Goal: Information Seeking & Learning: Learn about a topic

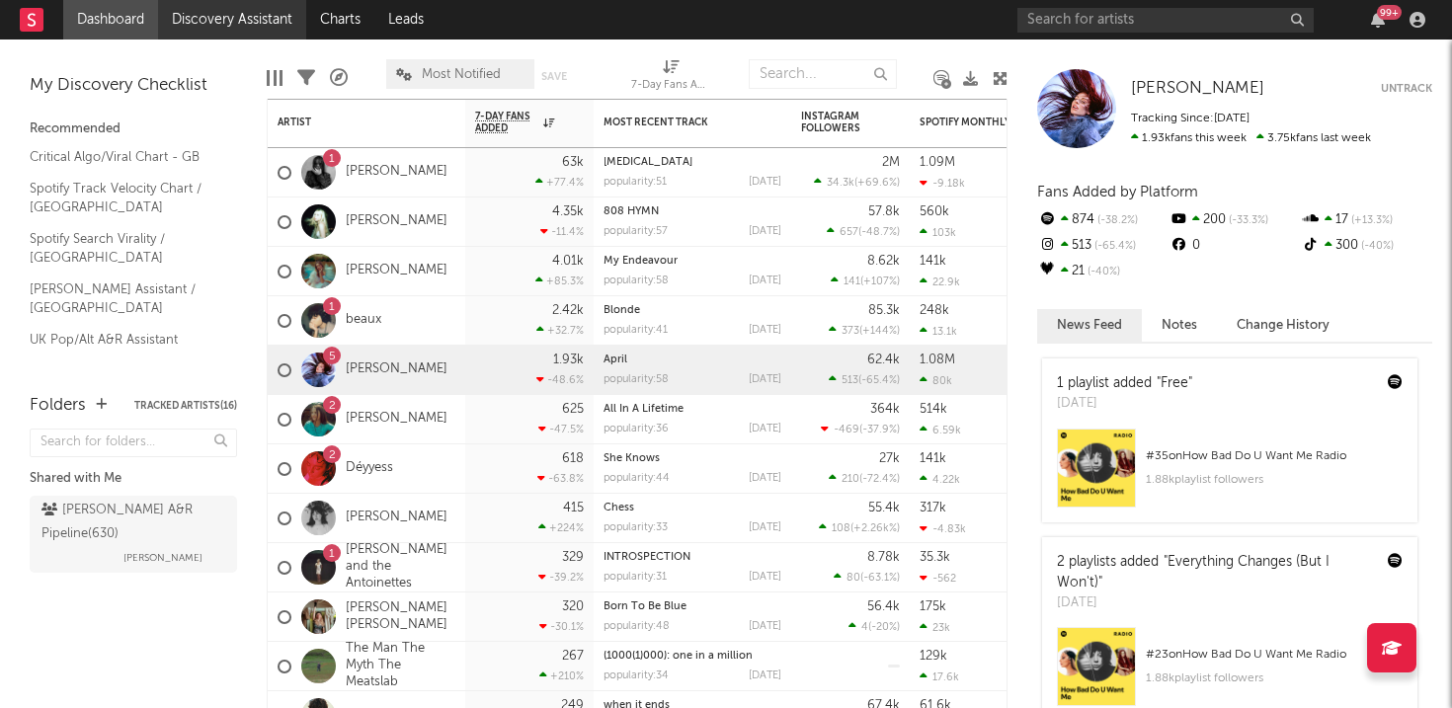
click at [274, 15] on link "Discovery Assistant" at bounding box center [232, 20] width 148 height 40
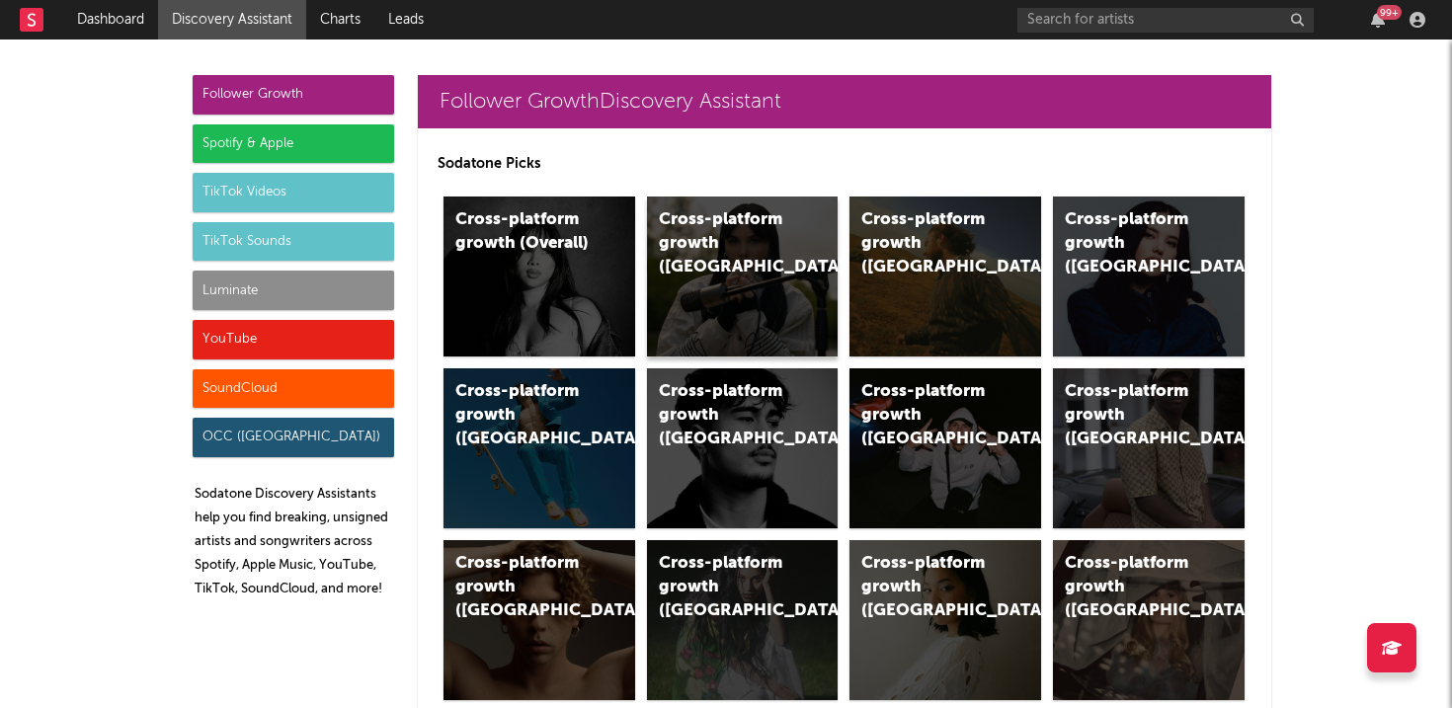
click at [680, 309] on div "Cross-platform growth ([GEOGRAPHIC_DATA])" at bounding box center [743, 277] width 192 height 160
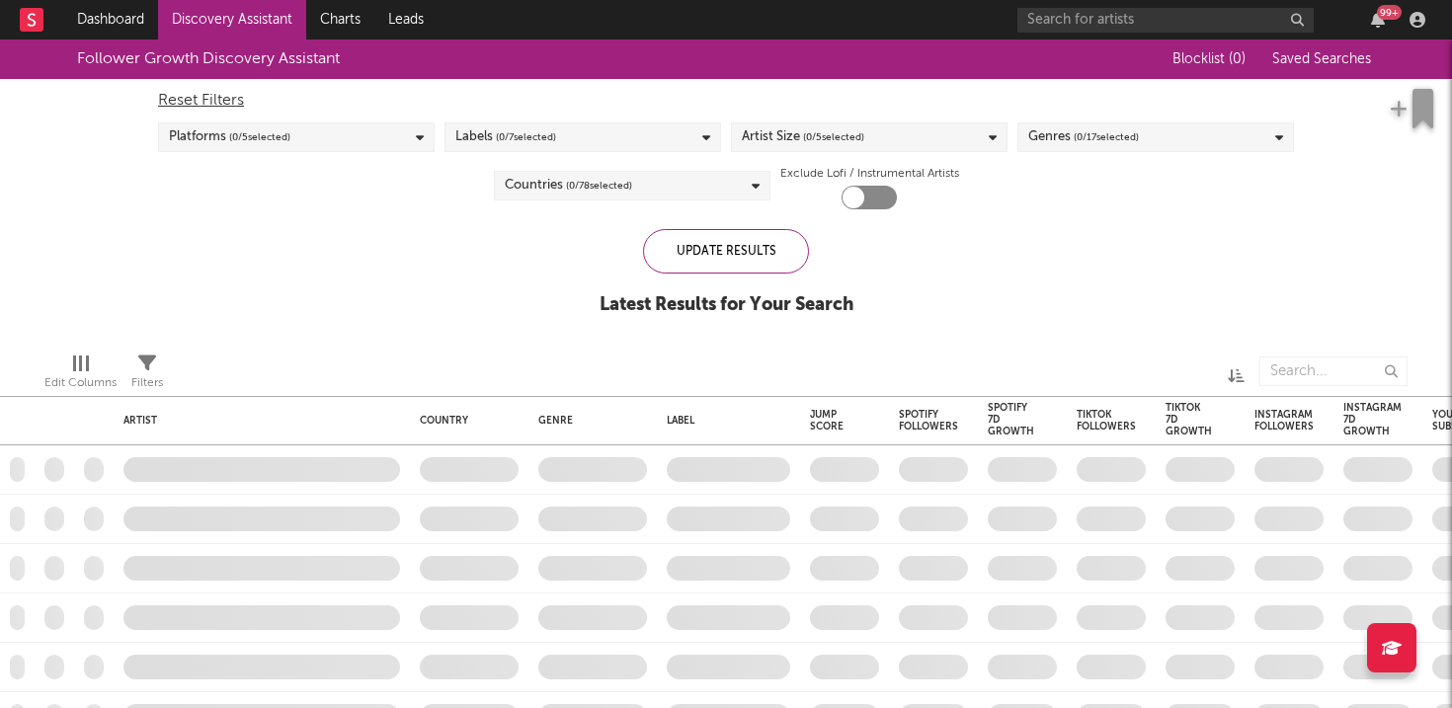
checkbox input "true"
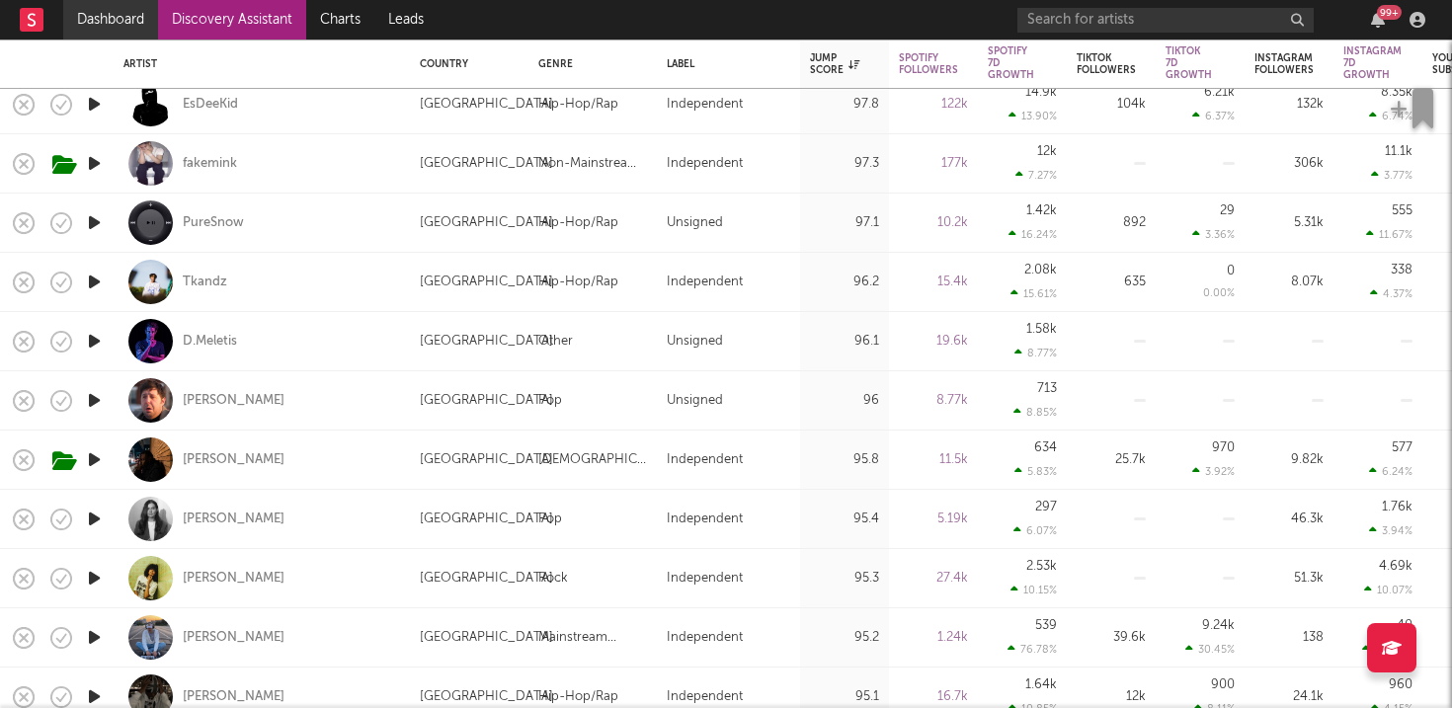
click at [116, 22] on link "Dashboard" at bounding box center [110, 20] width 95 height 40
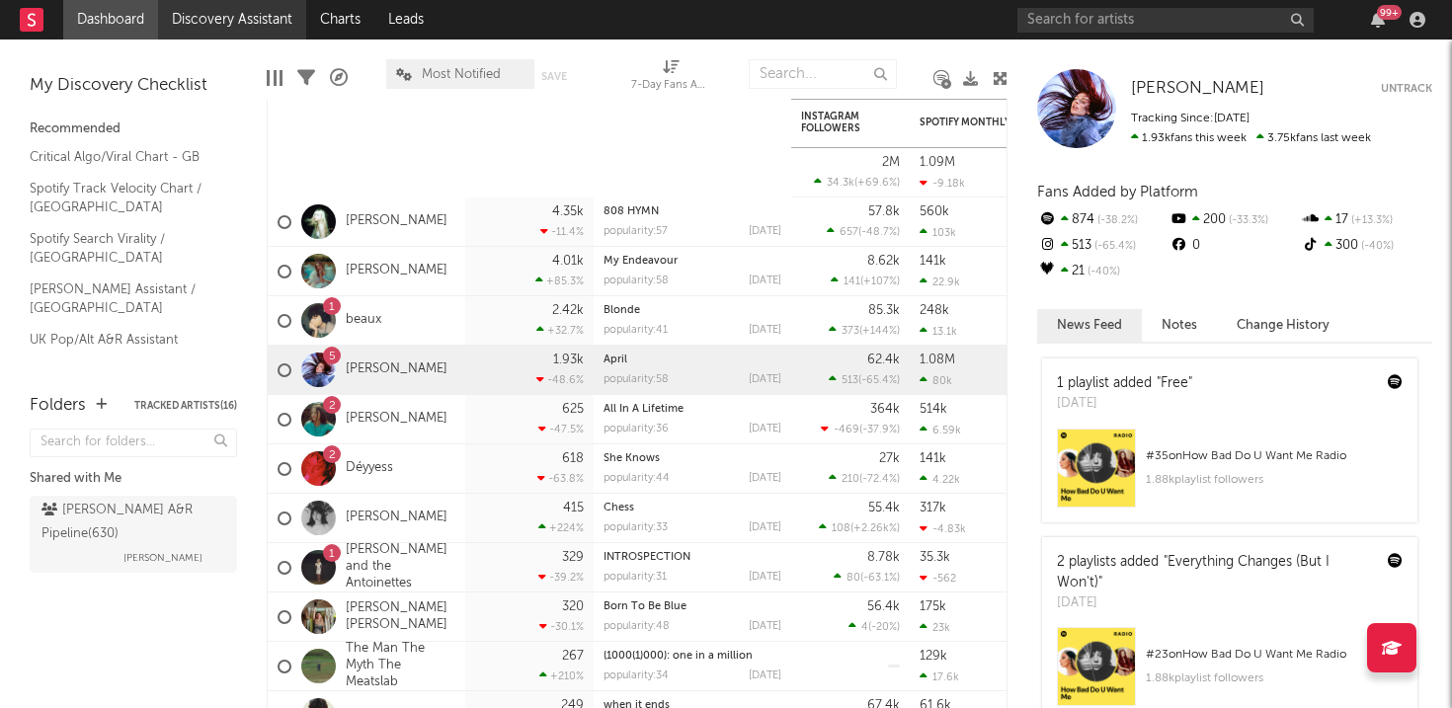
click at [236, 32] on link "Discovery Assistant" at bounding box center [232, 20] width 148 height 40
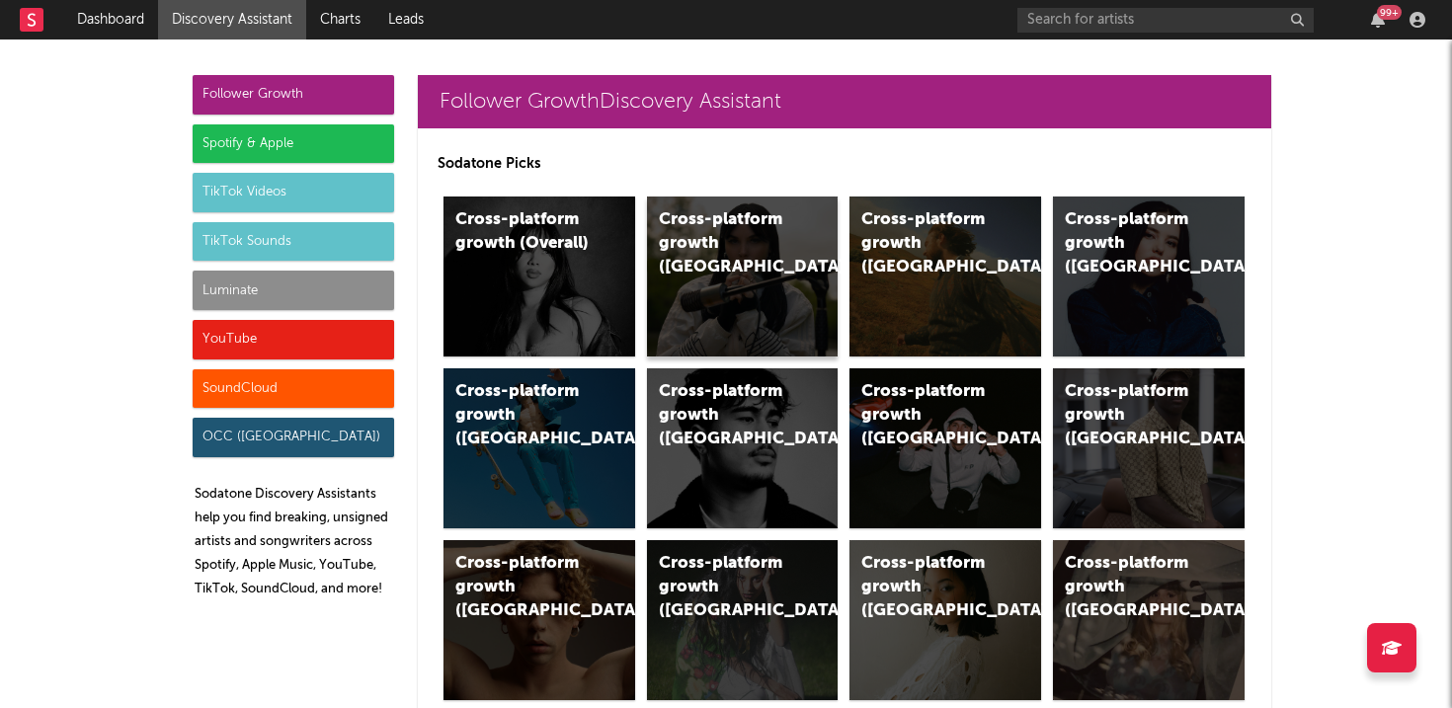
click at [775, 301] on div "Cross-platform growth ([GEOGRAPHIC_DATA])" at bounding box center [743, 277] width 192 height 160
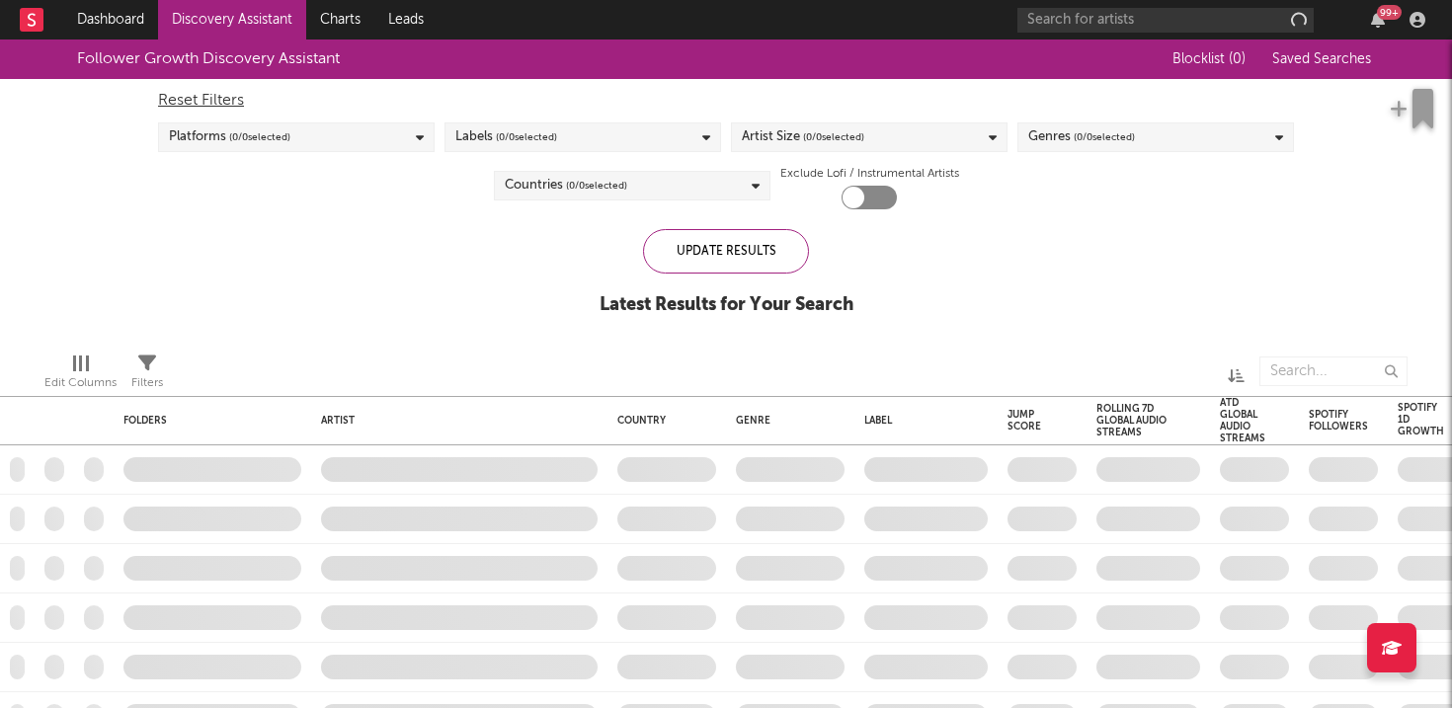
checkbox input "true"
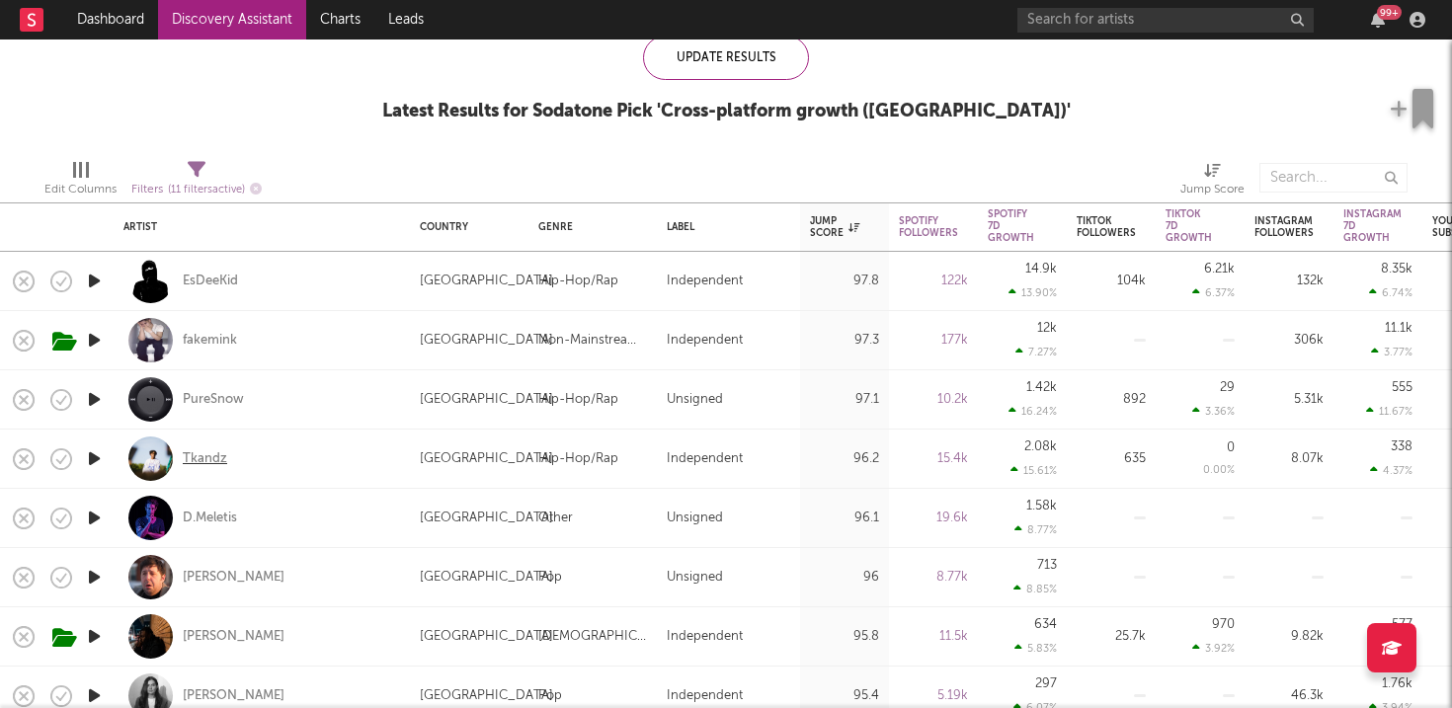
click at [204, 453] on div "Tkandz" at bounding box center [205, 459] width 44 height 18
click at [1361, 29] on div "99 +" at bounding box center [1224, 20] width 415 height 40
click at [1374, 29] on div "99 +" at bounding box center [1224, 20] width 415 height 40
click at [1383, 16] on div "99 +" at bounding box center [1389, 12] width 25 height 15
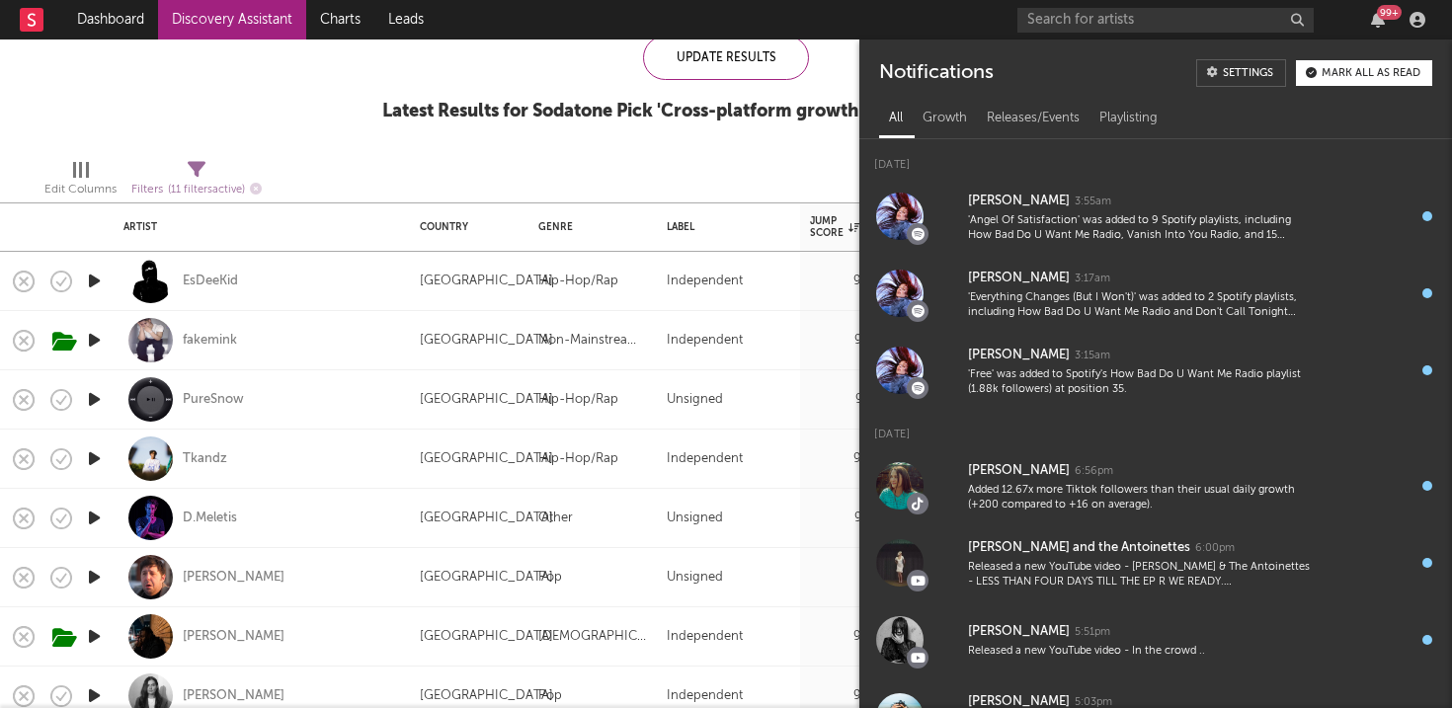
click at [1327, 84] on button "Mark all as read" at bounding box center [1364, 73] width 136 height 26
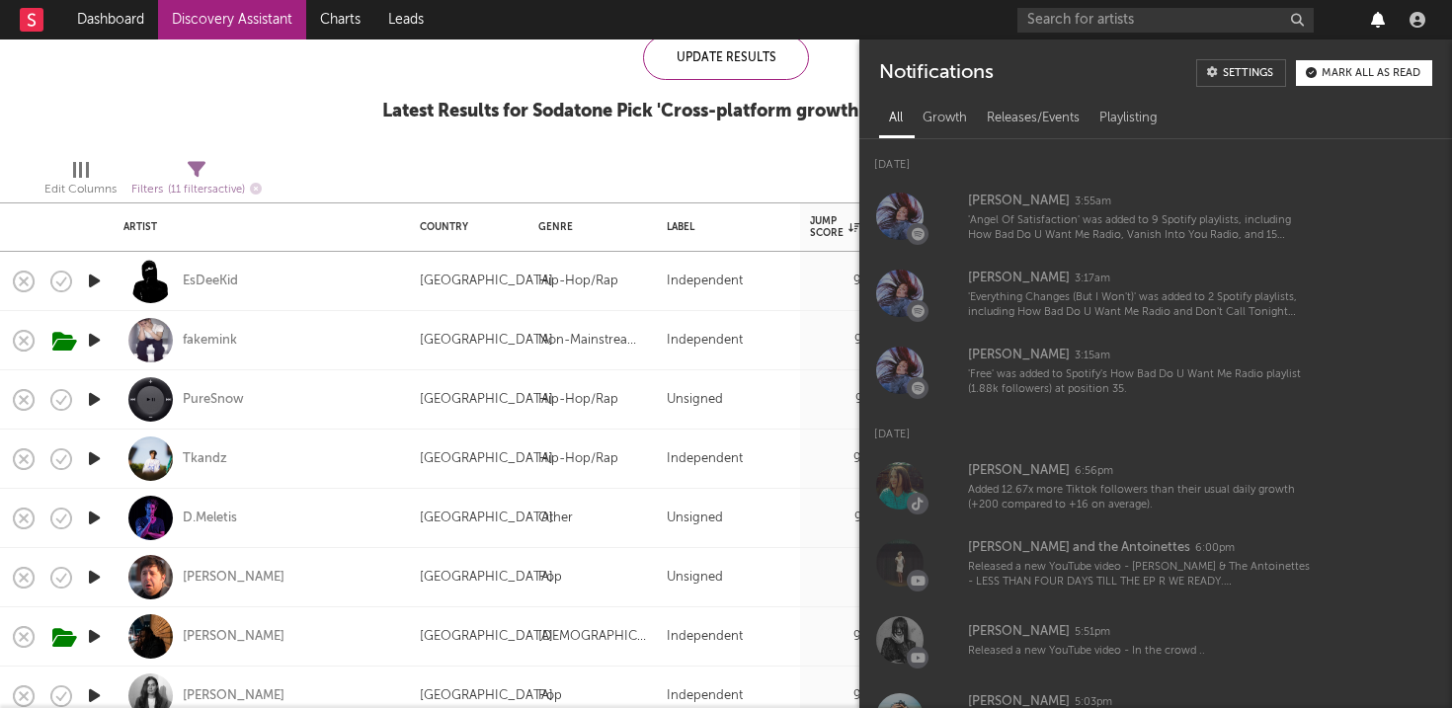
click at [1371, 23] on icon "button" at bounding box center [1378, 20] width 14 height 16
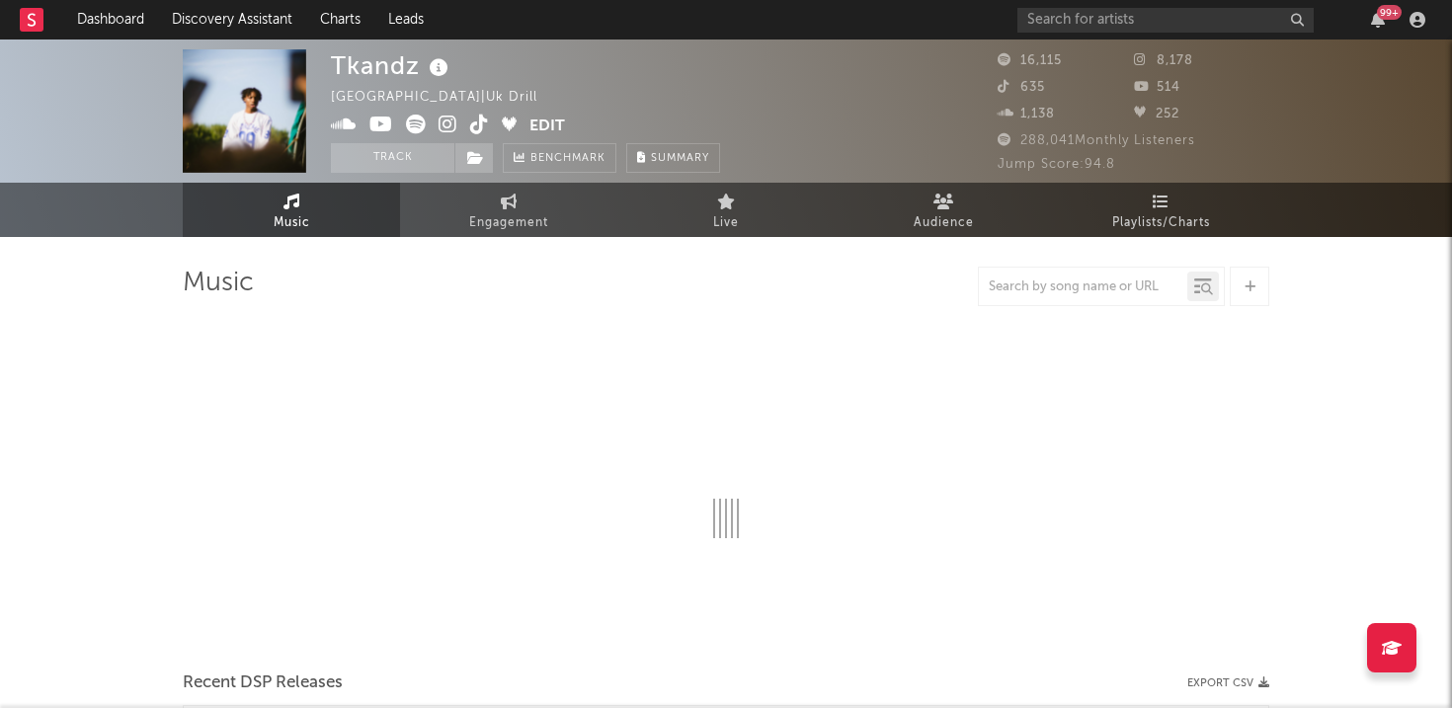
select select "6m"
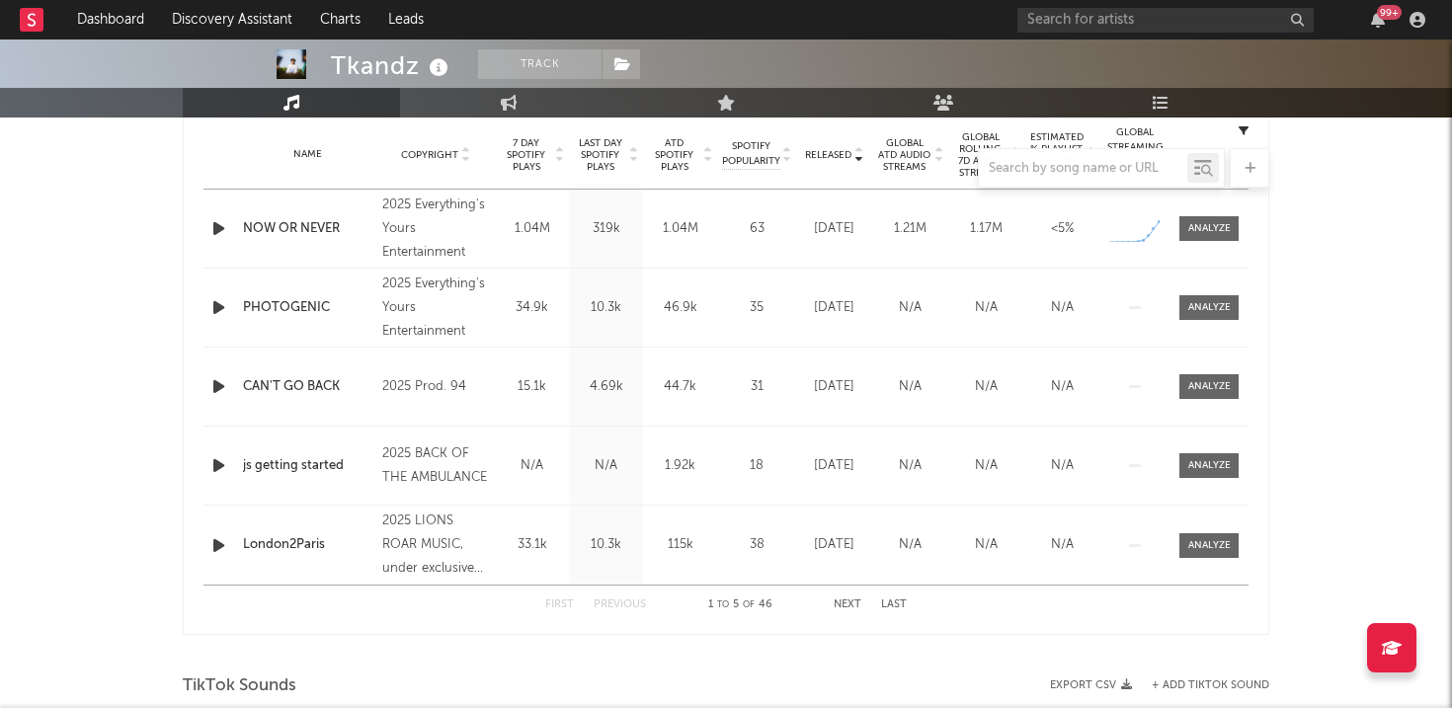
scroll to position [822, 0]
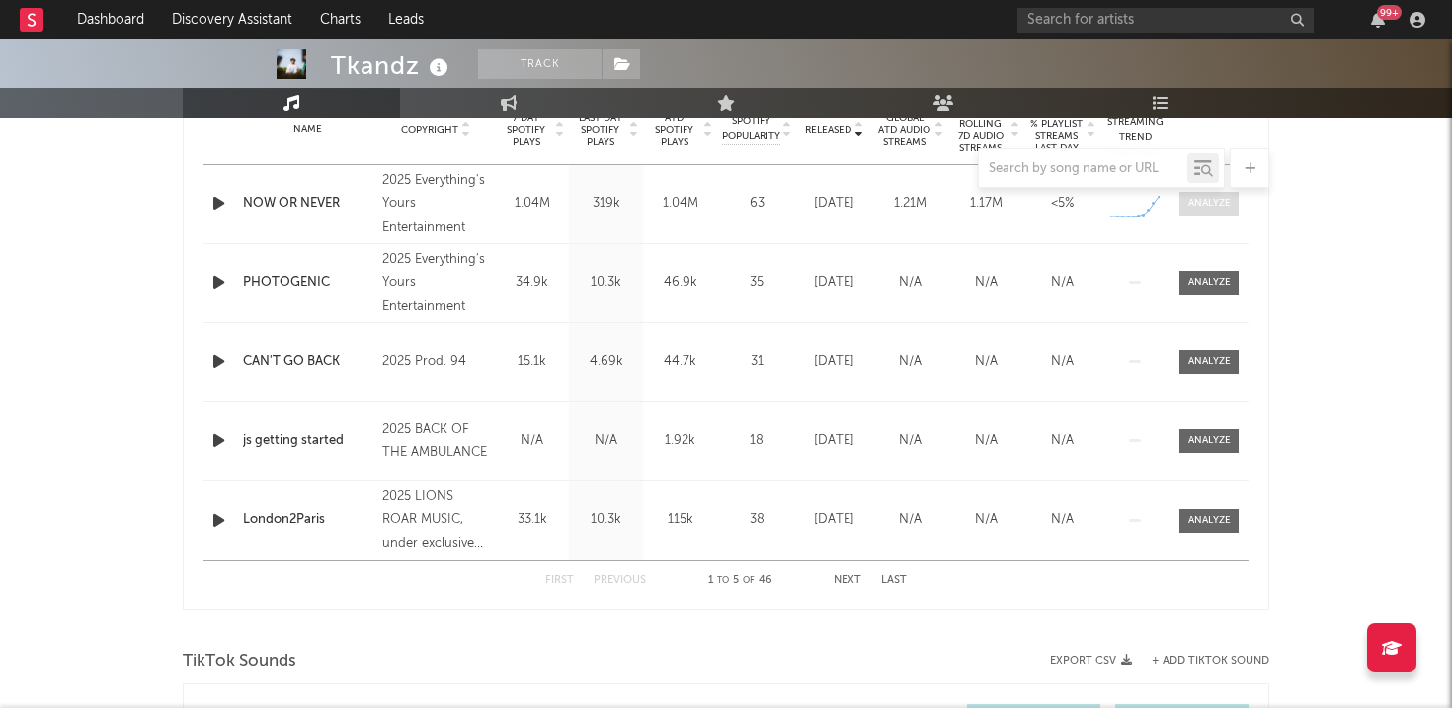
click at [1218, 196] on span at bounding box center [1208, 204] width 59 height 25
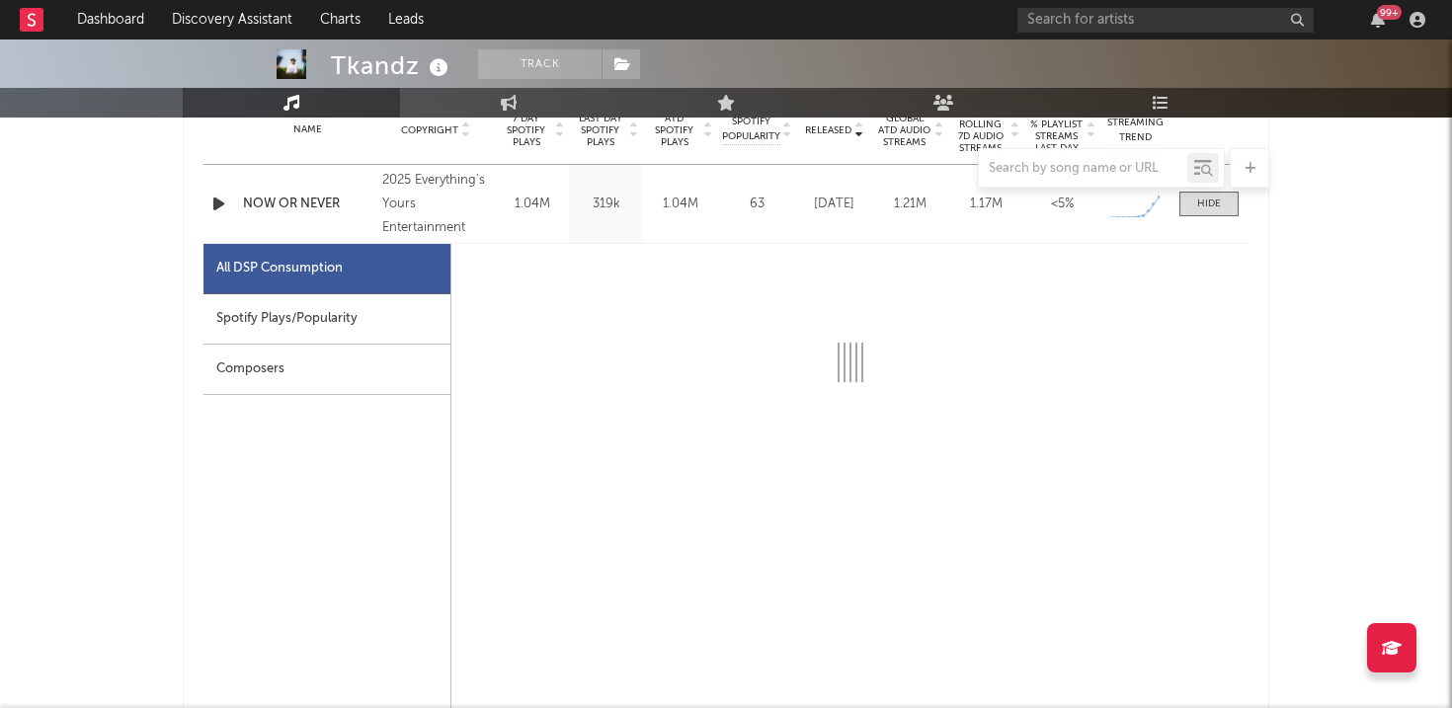
click at [363, 312] on div "Spotify Plays/Popularity" at bounding box center [326, 319] width 247 height 50
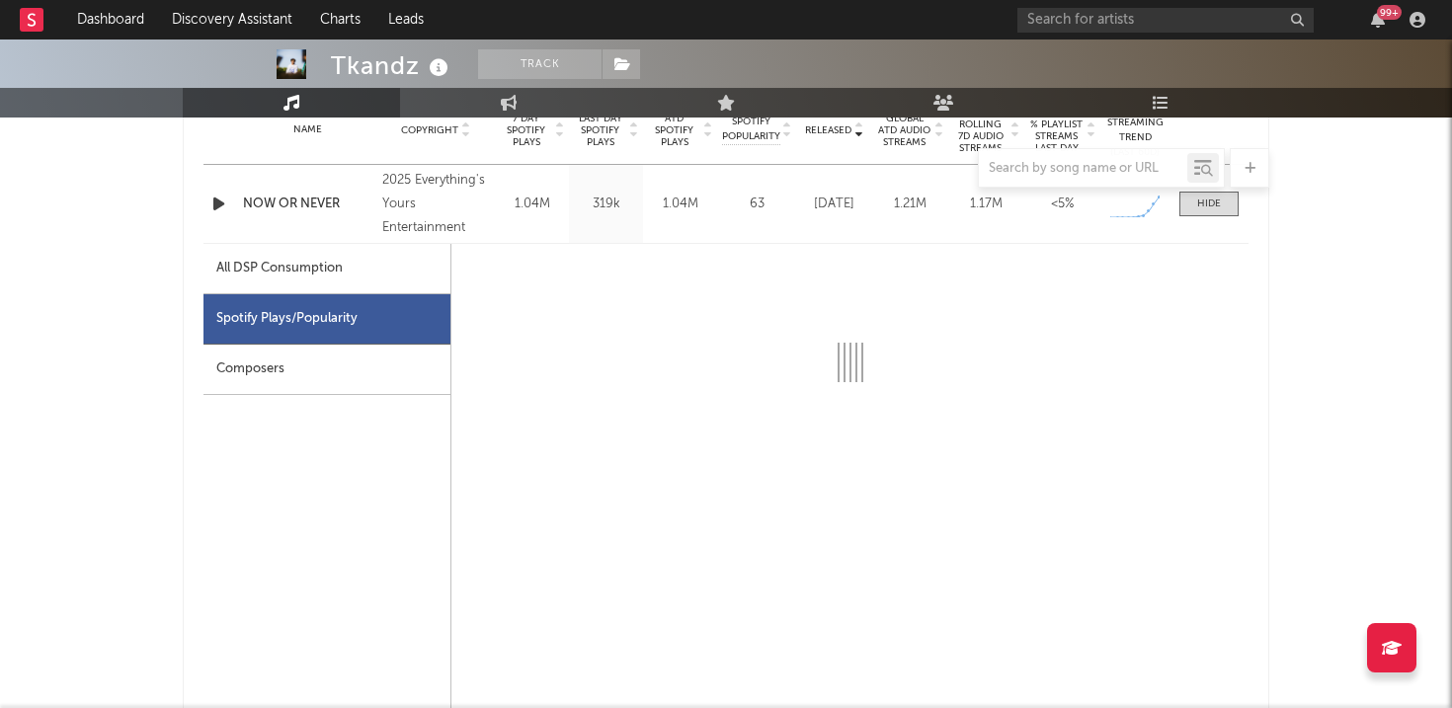
select select "1w"
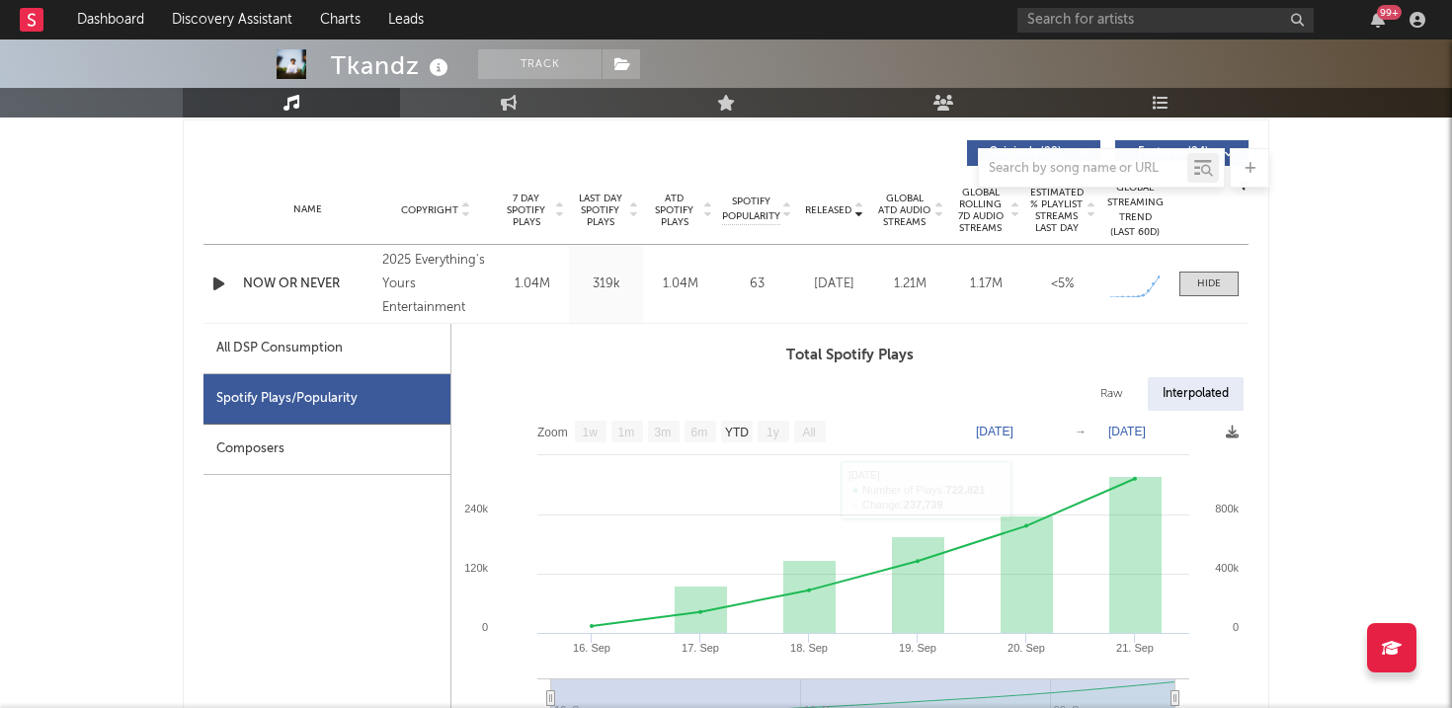
scroll to position [740, 0]
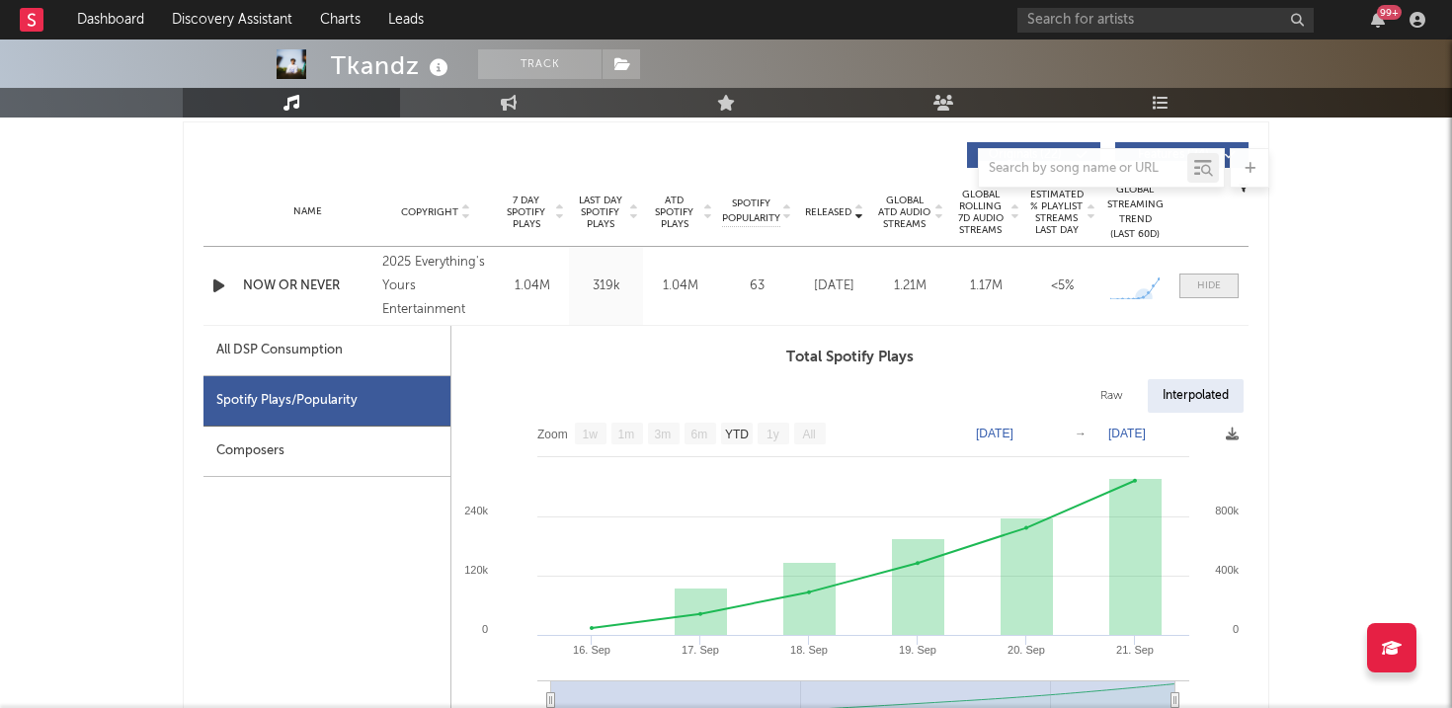
click at [1228, 289] on span at bounding box center [1208, 286] width 59 height 25
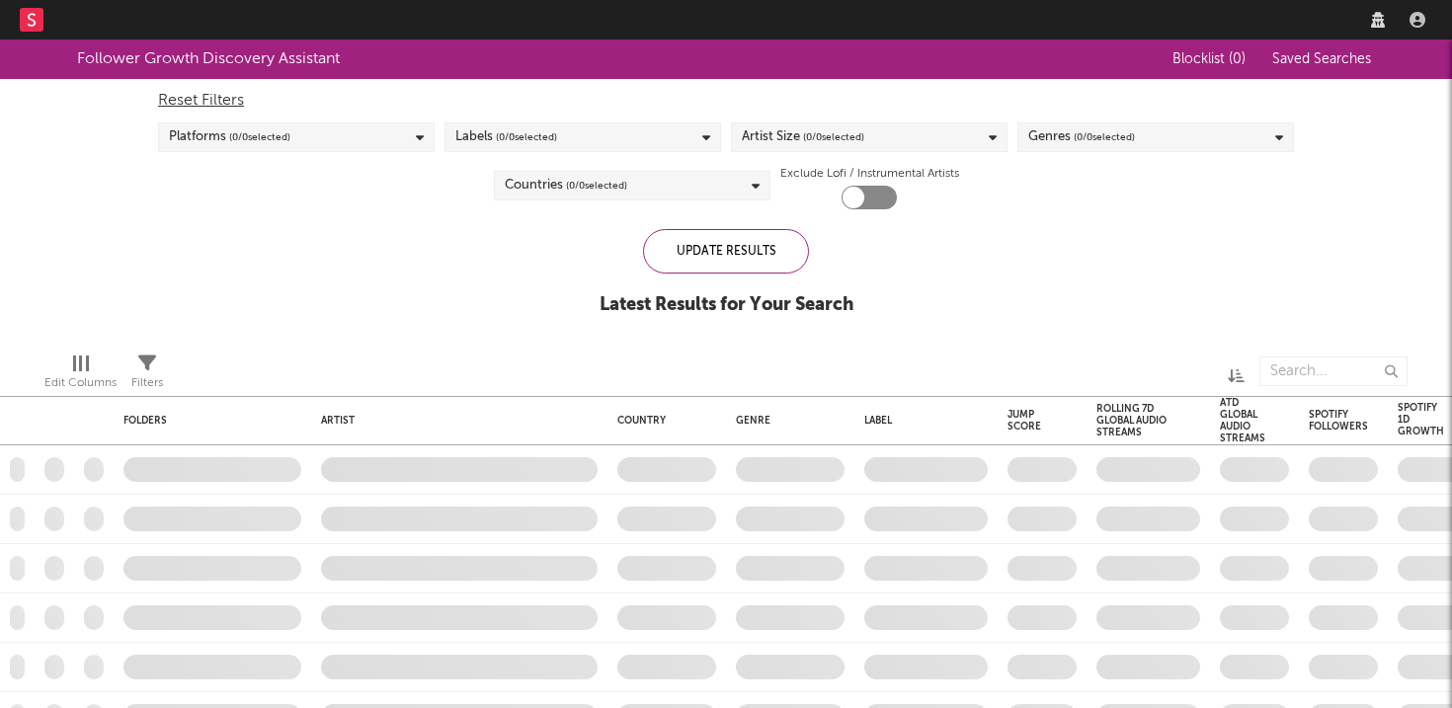
checkbox input "true"
